Goal: Check status: Check status

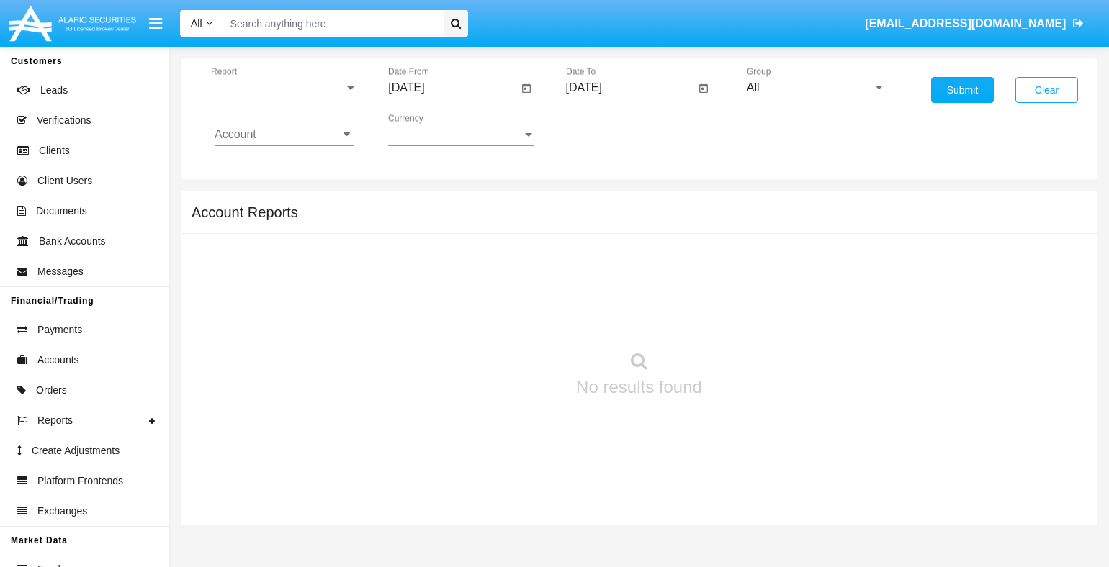
click at [284, 87] on span "Report" at bounding box center [277, 87] width 133 height 13
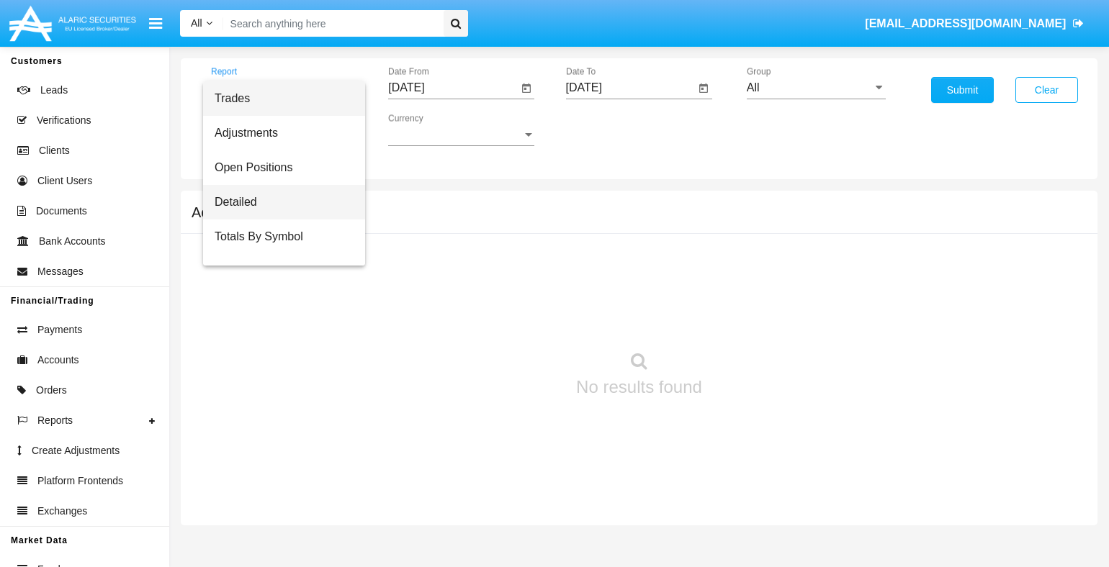
click at [279, 202] on span "Detailed" at bounding box center [284, 202] width 139 height 35
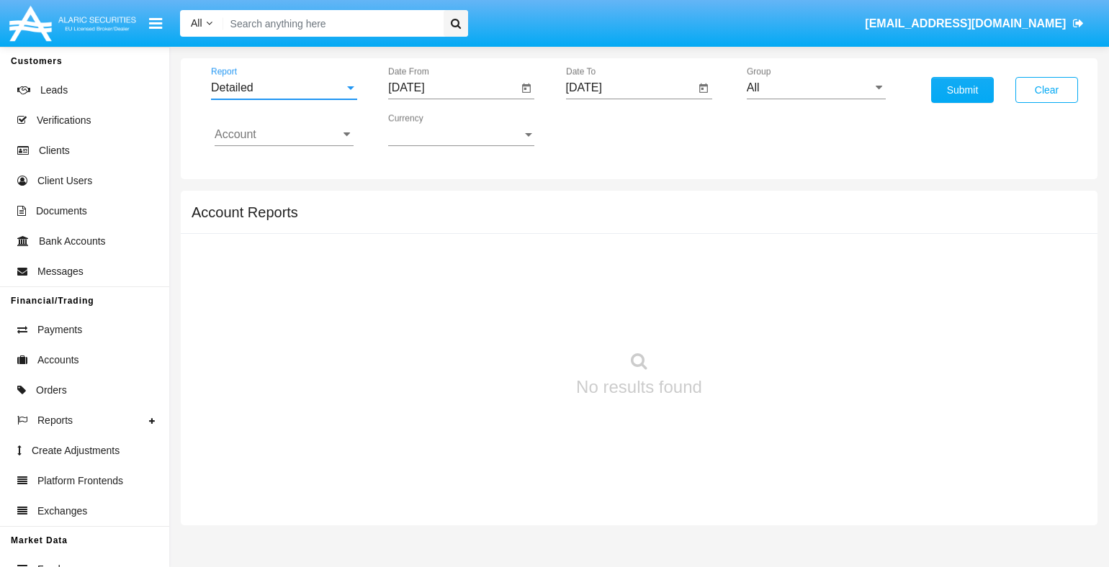
click at [452, 87] on input "[DATE]" at bounding box center [452, 87] width 129 height 13
click at [435, 129] on span "[DATE]" at bounding box center [423, 130] width 32 height 12
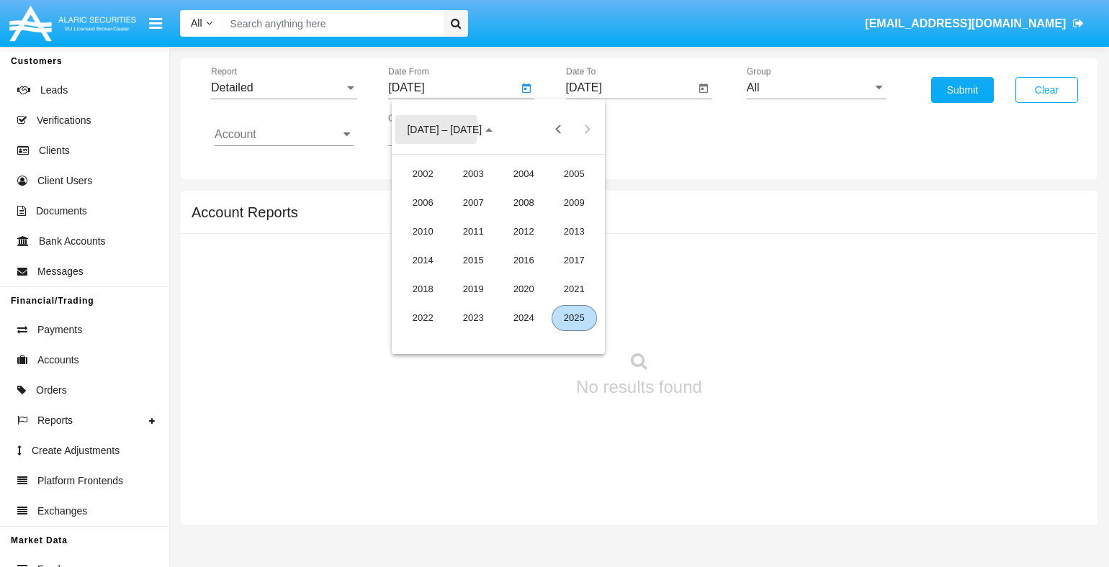
click at [574, 318] on div "2025" at bounding box center [574, 318] width 45 height 26
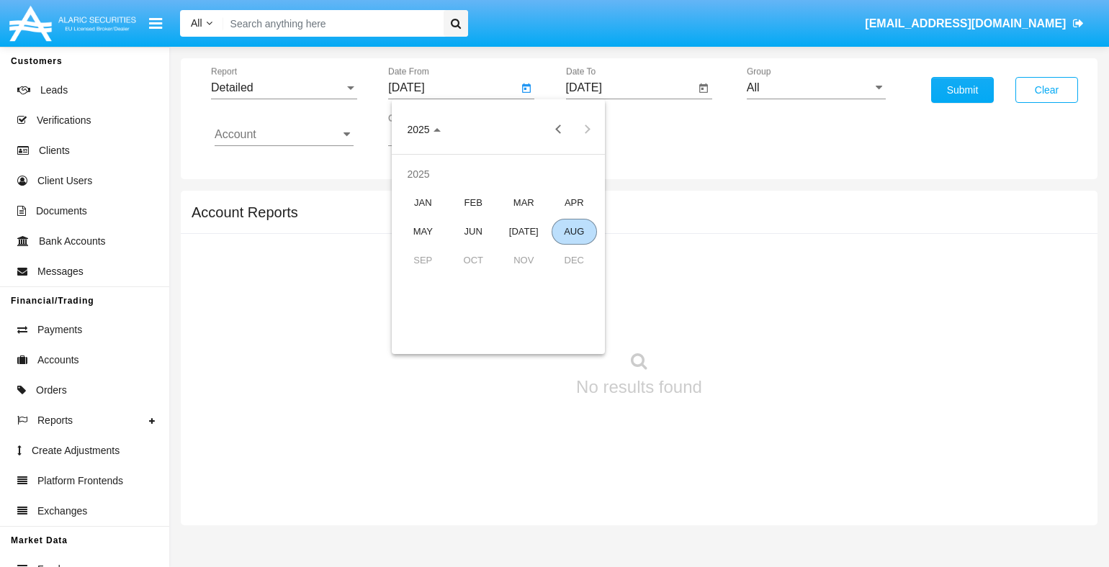
click at [574, 231] on div "AUG" at bounding box center [574, 232] width 45 height 26
click at [441, 220] on div "4" at bounding box center [441, 220] width 26 height 26
type input "[DATE]"
click at [630, 87] on input "[DATE]" at bounding box center [630, 87] width 129 height 13
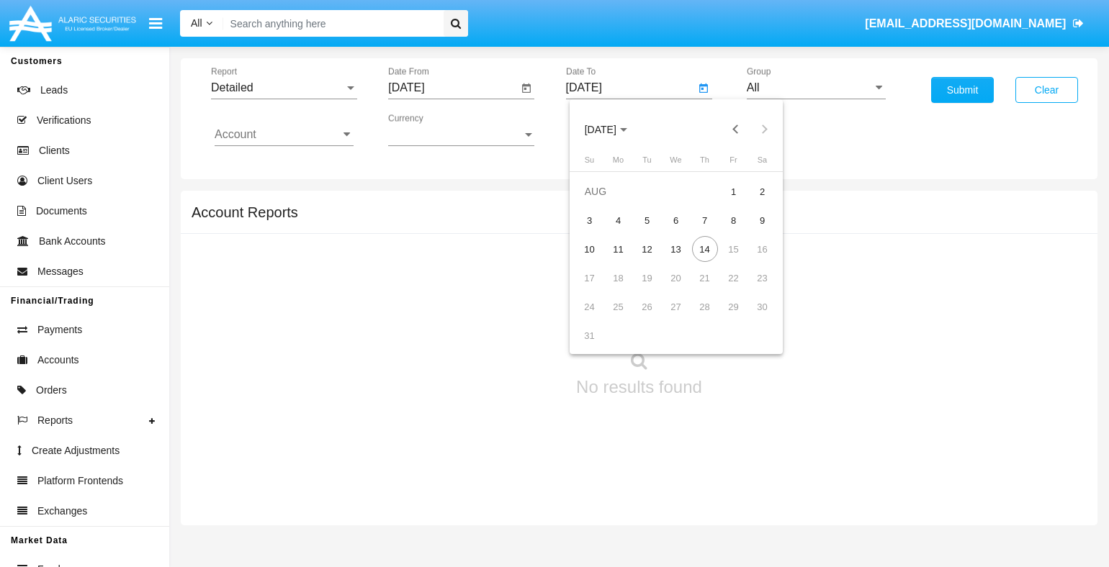
click at [612, 129] on span "[DATE]" at bounding box center [601, 130] width 32 height 12
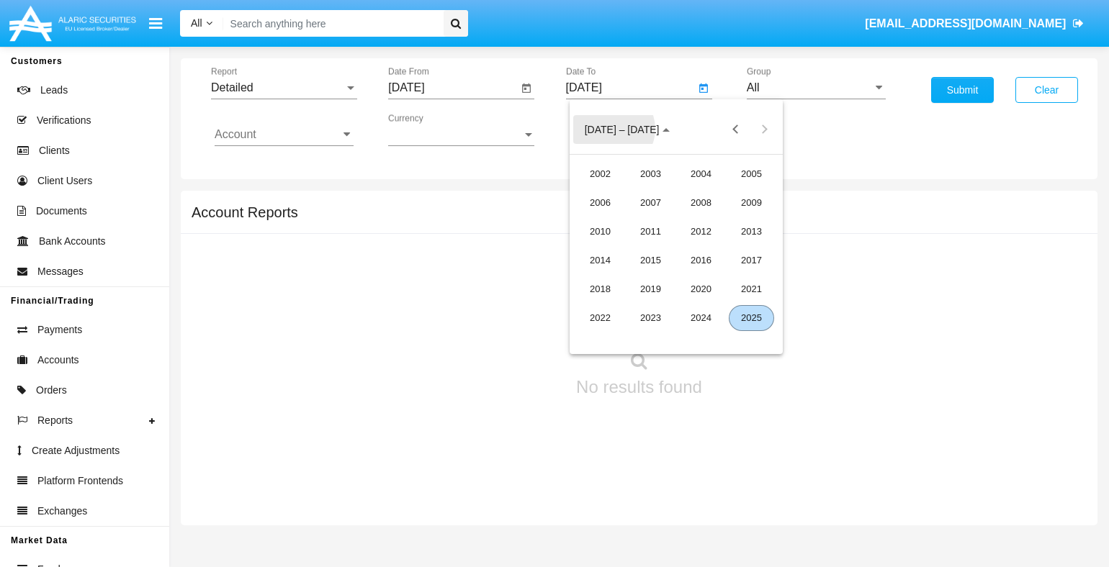
click at [751, 318] on div "2025" at bounding box center [751, 318] width 45 height 26
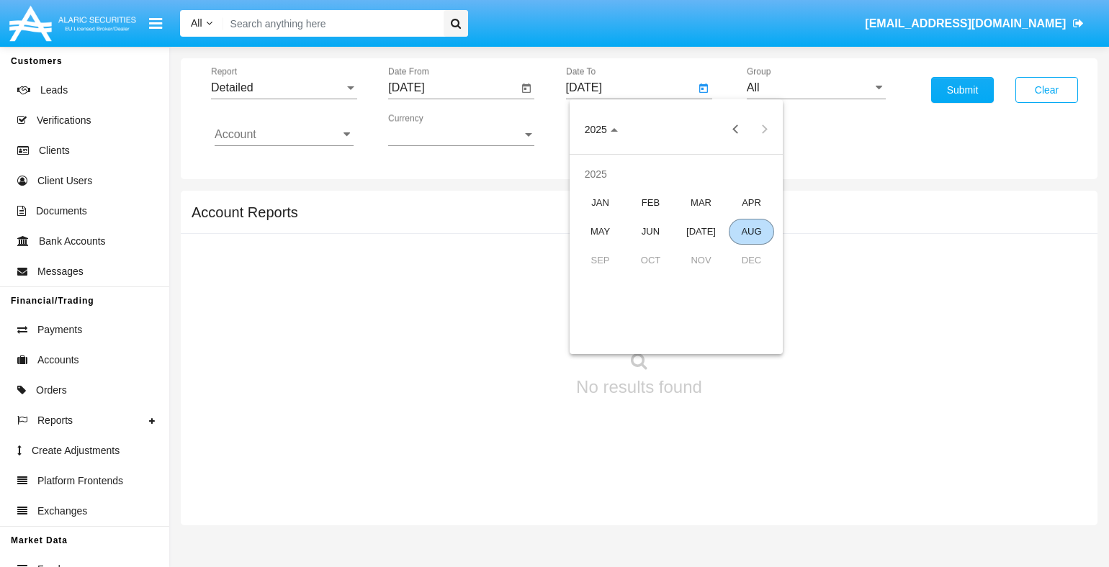
click at [751, 231] on div "AUG" at bounding box center [751, 232] width 45 height 26
click at [704, 249] on div "14" at bounding box center [705, 249] width 26 height 26
type input "[DATE]"
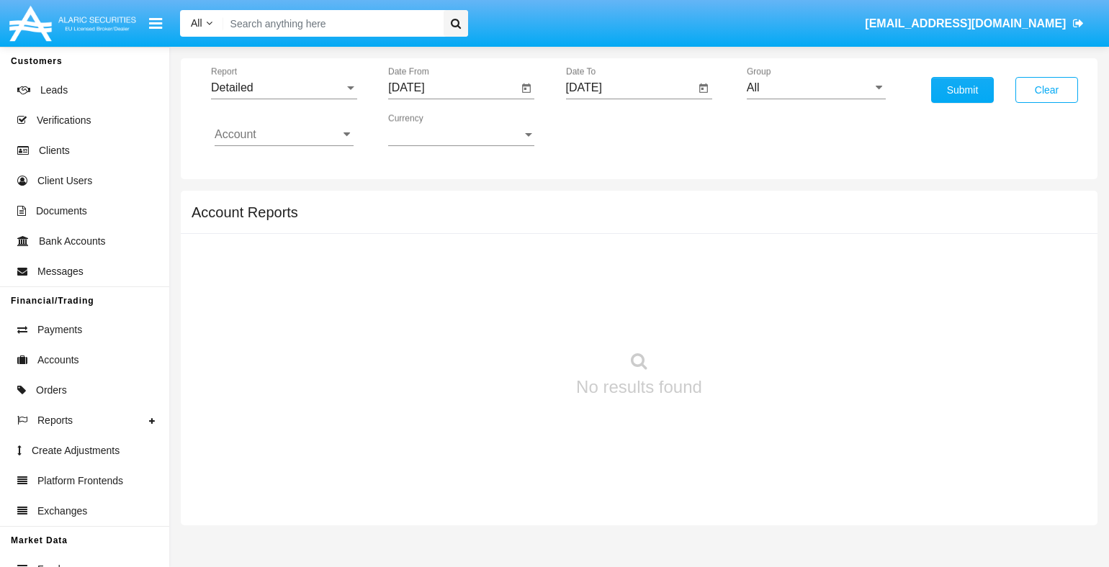
click at [816, 87] on input "All" at bounding box center [816, 87] width 139 height 13
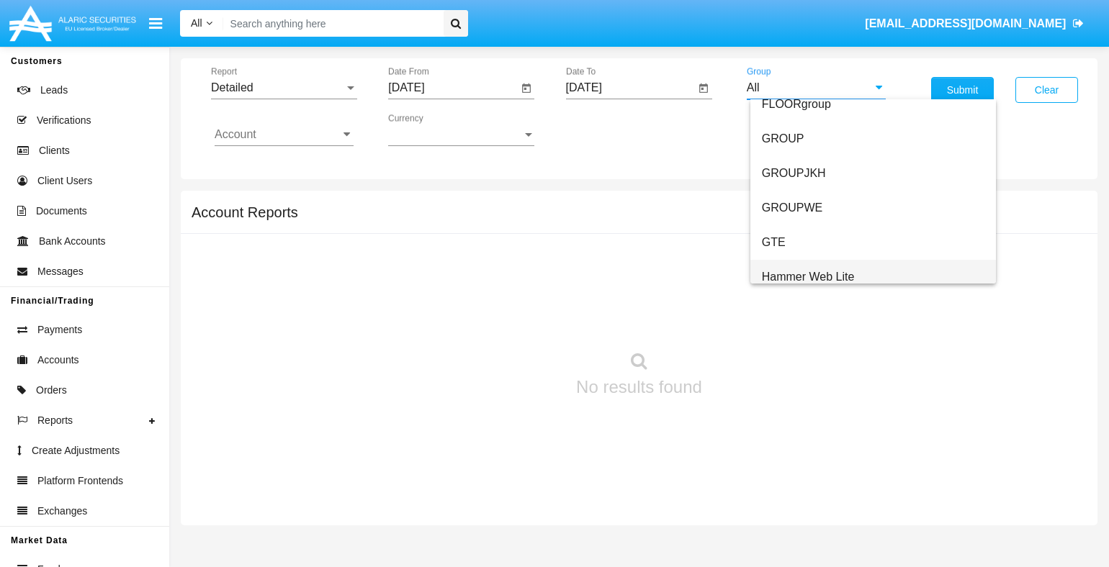
click at [807, 276] on span "Hammer Web Lite" at bounding box center [808, 277] width 93 height 12
type input "Hammer Web Lite"
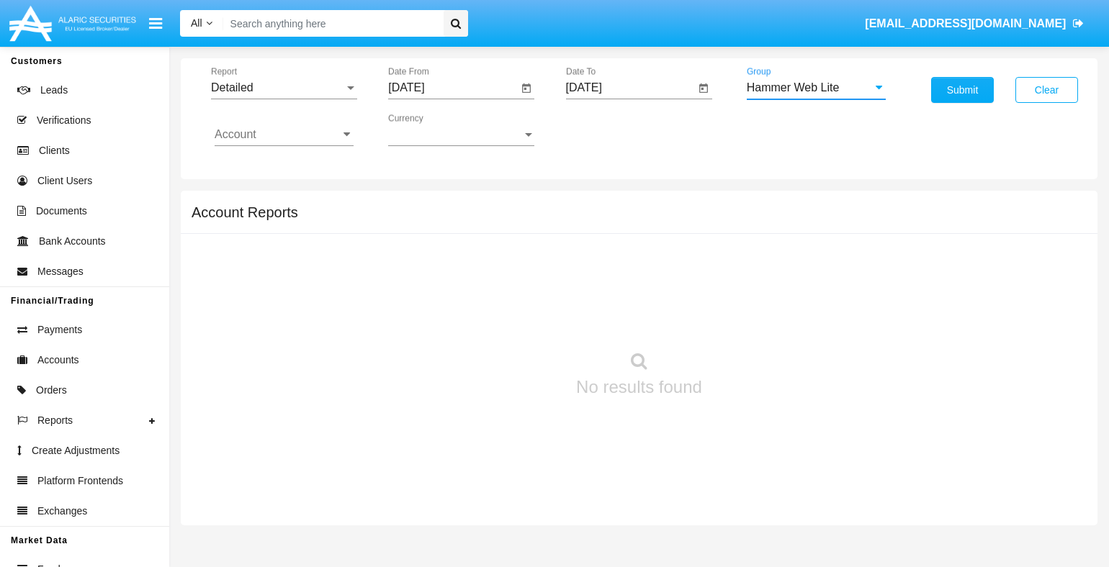
click at [284, 134] on input "Account" at bounding box center [284, 134] width 139 height 13
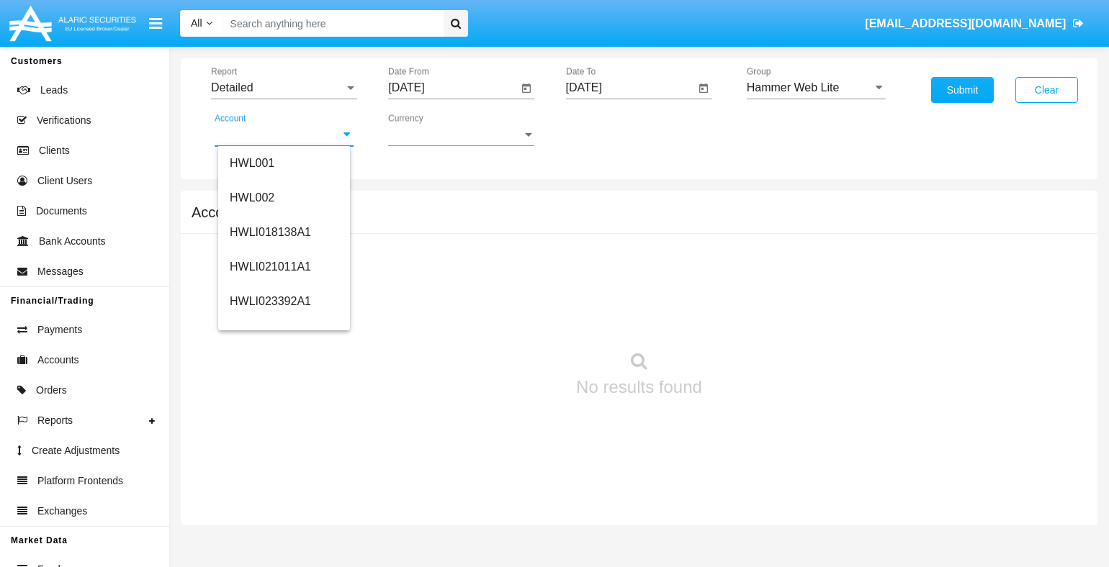
click at [269, 537] on span "HWLI025117A1" at bounding box center [270, 543] width 81 height 12
type input "HWLI025117A1"
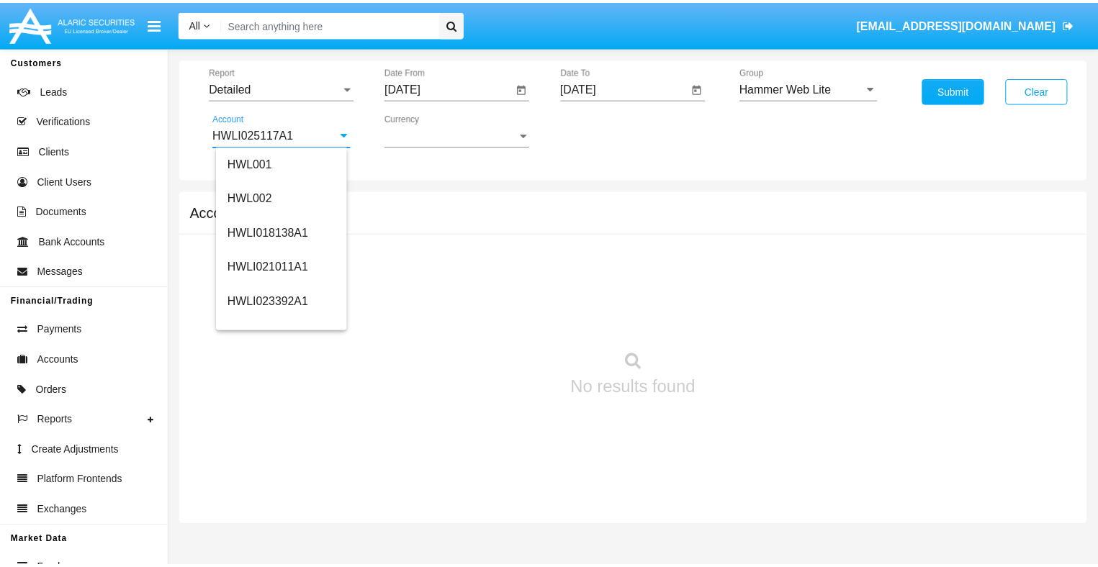
scroll to position [0, 0]
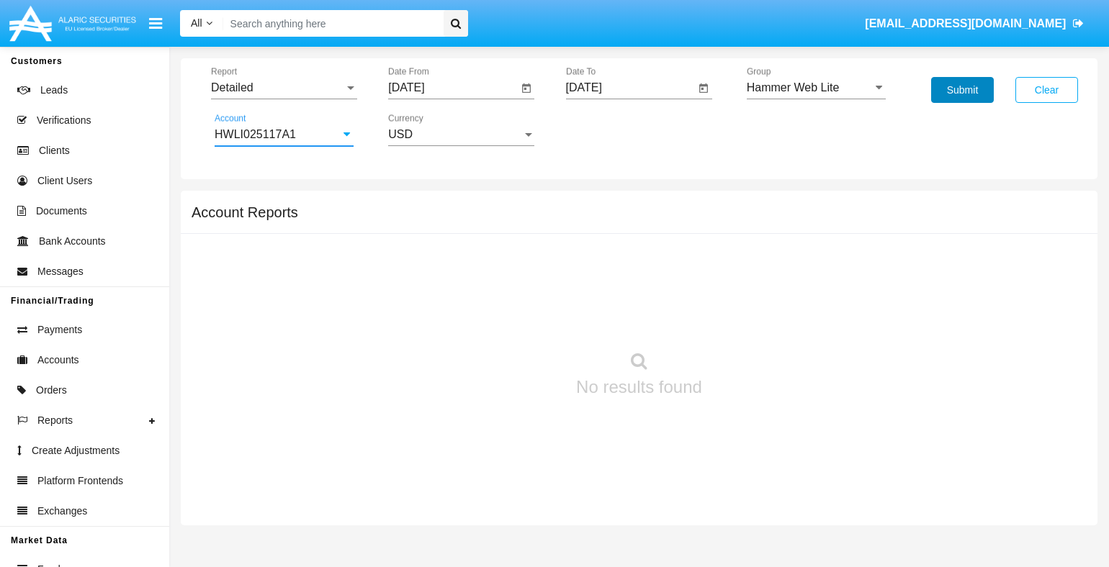
click at [962, 90] on button "Submit" at bounding box center [962, 90] width 63 height 26
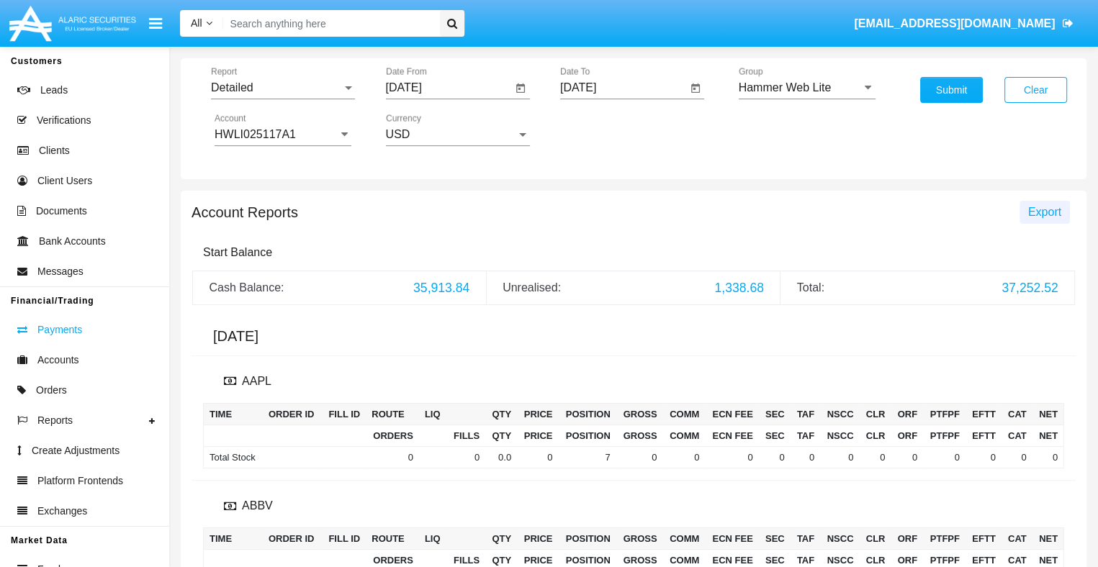
click at [1045, 211] on span "Export" at bounding box center [1044, 212] width 33 height 12
